Goal: Find specific fact: Find contact information

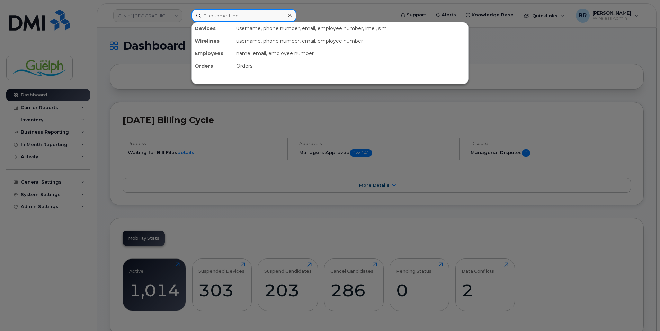
click at [236, 16] on input at bounding box center [244, 15] width 105 height 12
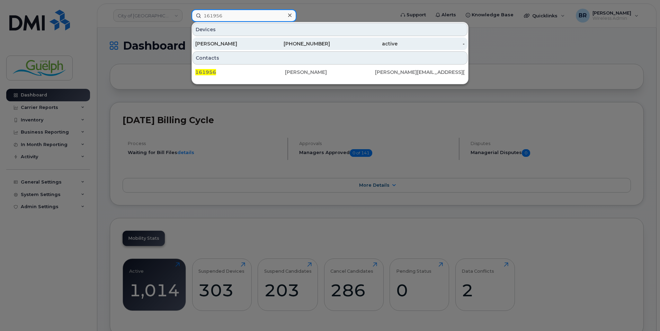
type input "161956"
click at [222, 39] on div "Anthony Dolcetti" at bounding box center [229, 43] width 68 height 12
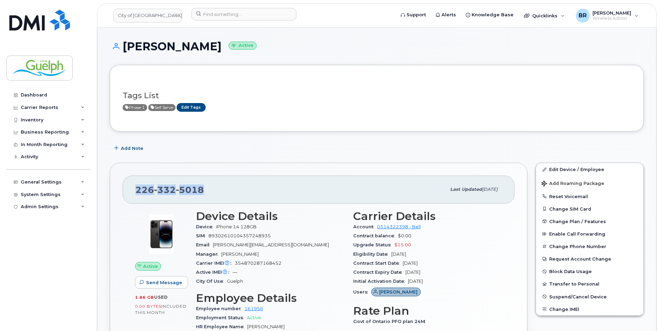
drag, startPoint x: 205, startPoint y: 189, endPoint x: 138, endPoint y: 192, distance: 67.6
click at [138, 192] on div "226 332 5018" at bounding box center [290, 189] width 311 height 15
copy span "226 332 5018"
click at [63, 20] on img at bounding box center [39, 20] width 61 height 21
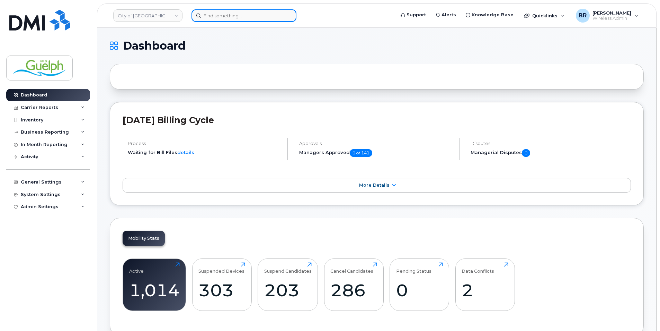
click at [222, 12] on input at bounding box center [244, 15] width 105 height 12
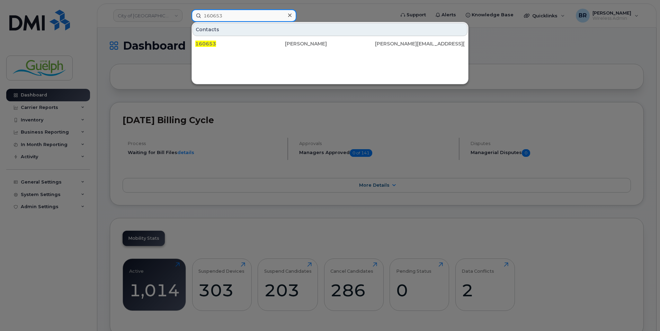
type input "160653"
click at [290, 14] on icon at bounding box center [289, 15] width 3 height 6
